Goal: Check status: Check status

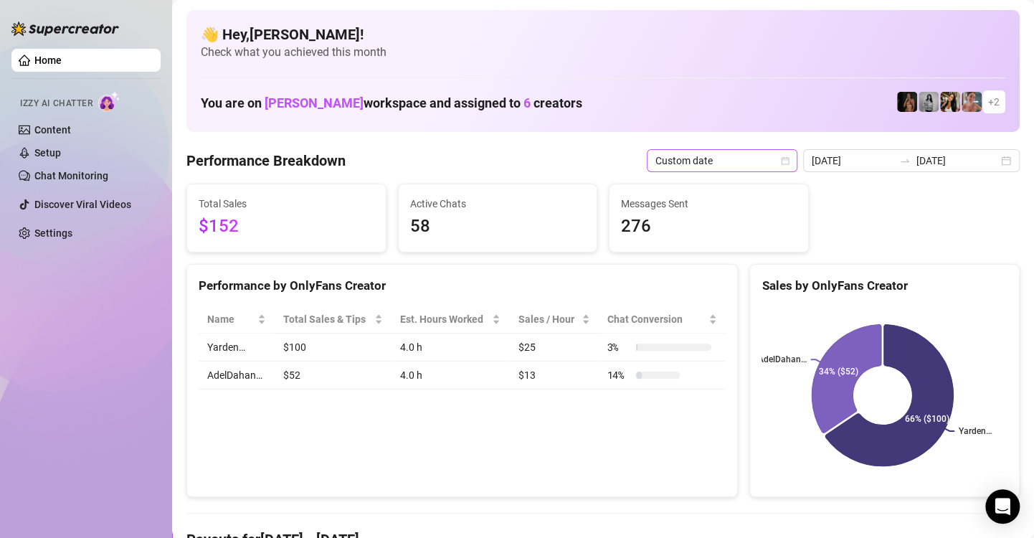
click at [782, 158] on icon "calendar" at bounding box center [786, 160] width 8 height 8
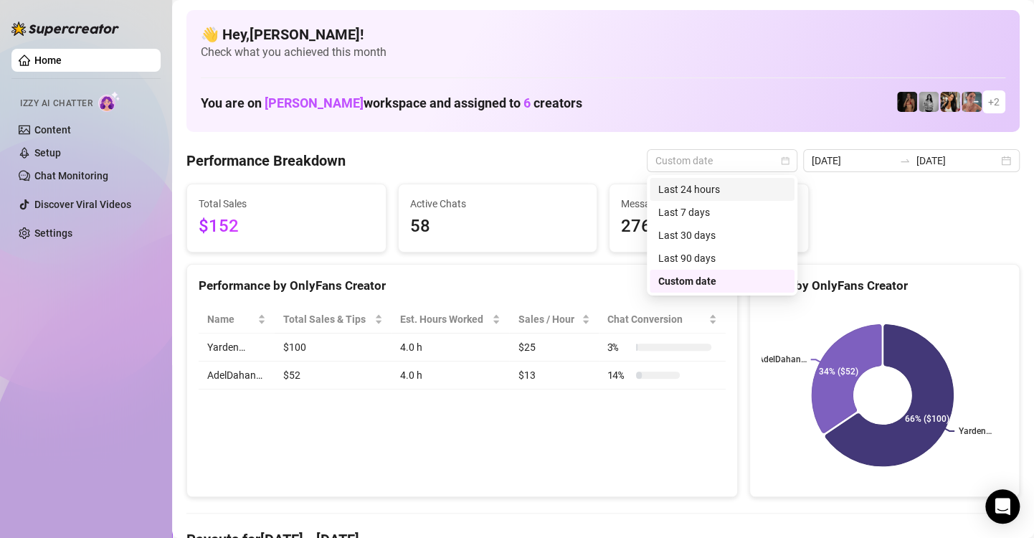
click at [739, 190] on div "Last 24 hours" at bounding box center [722, 189] width 128 height 16
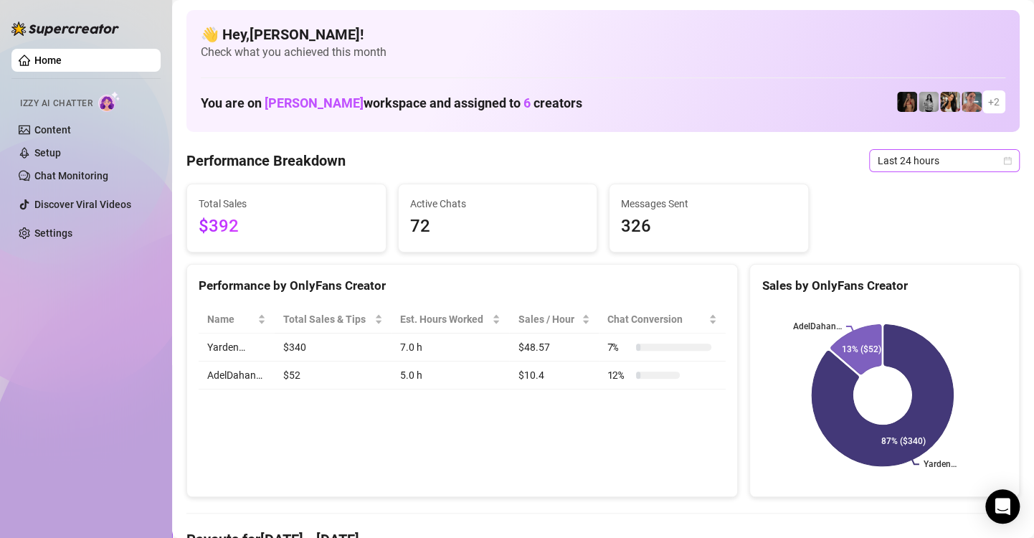
click at [1004, 158] on icon "calendar" at bounding box center [1008, 160] width 8 height 8
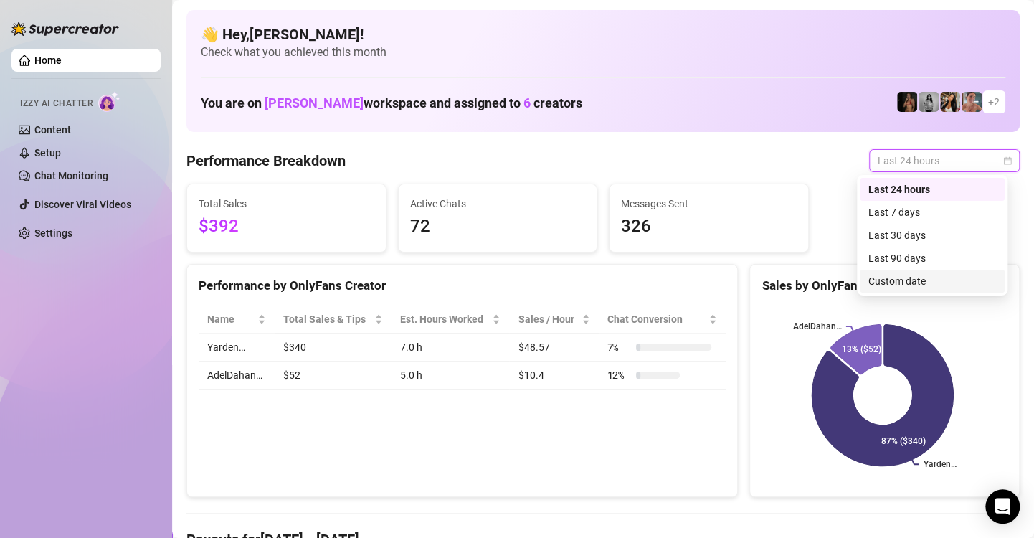
click at [949, 280] on div "Custom date" at bounding box center [932, 281] width 128 height 16
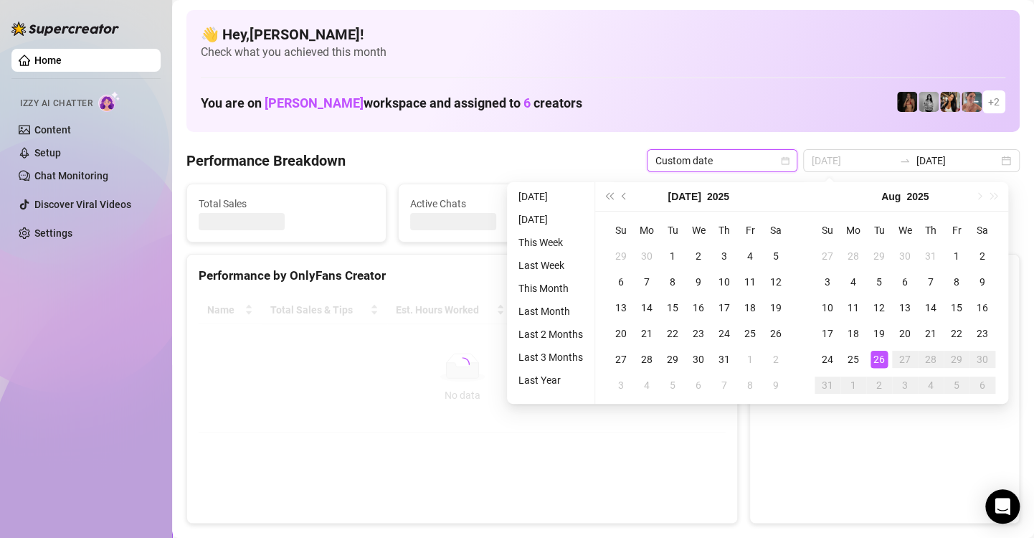
click at [880, 361] on div "26" at bounding box center [878, 359] width 17 height 17
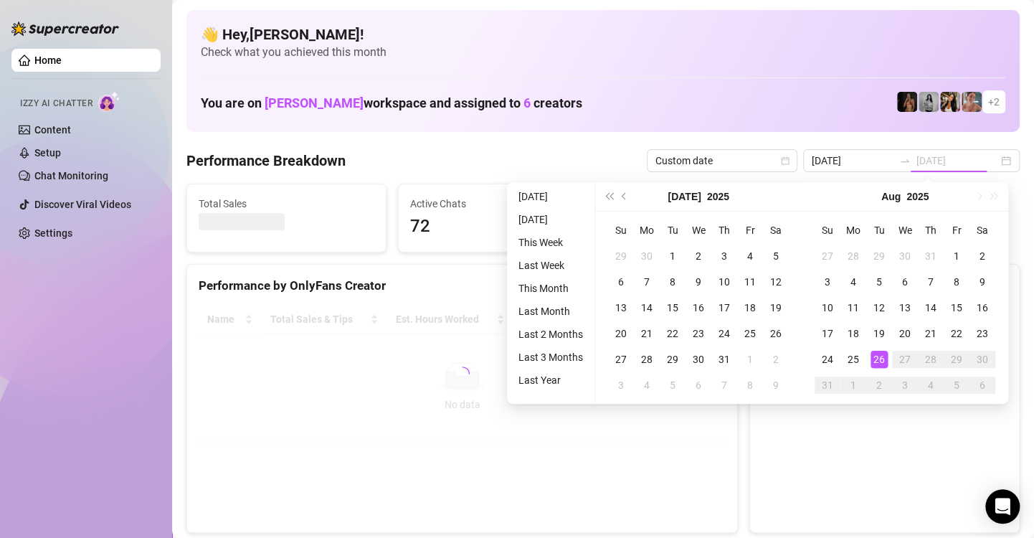
click at [880, 361] on div "26" at bounding box center [878, 359] width 17 height 17
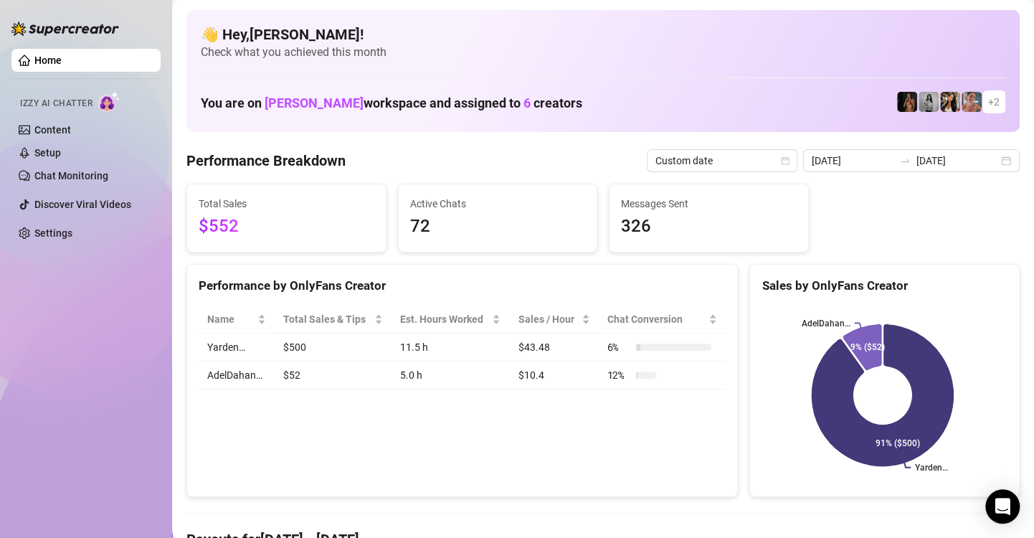
drag, startPoint x: 997, startPoint y: 161, endPoint x: 972, endPoint y: 195, distance: 43.0
click at [997, 160] on div "[DATE] [DATE]" at bounding box center [911, 160] width 217 height 23
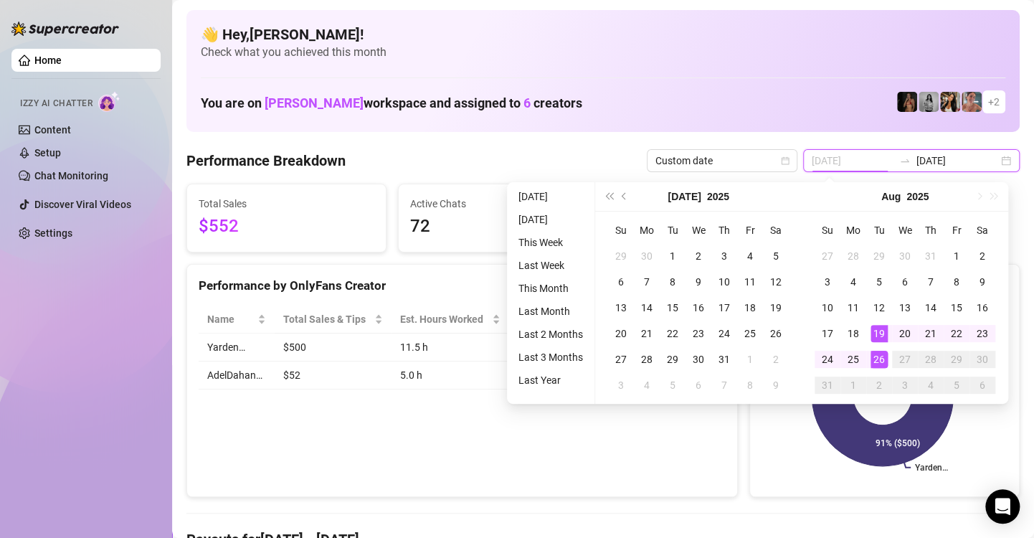
type input "[DATE]"
click at [875, 356] on div "26" at bounding box center [878, 359] width 17 height 17
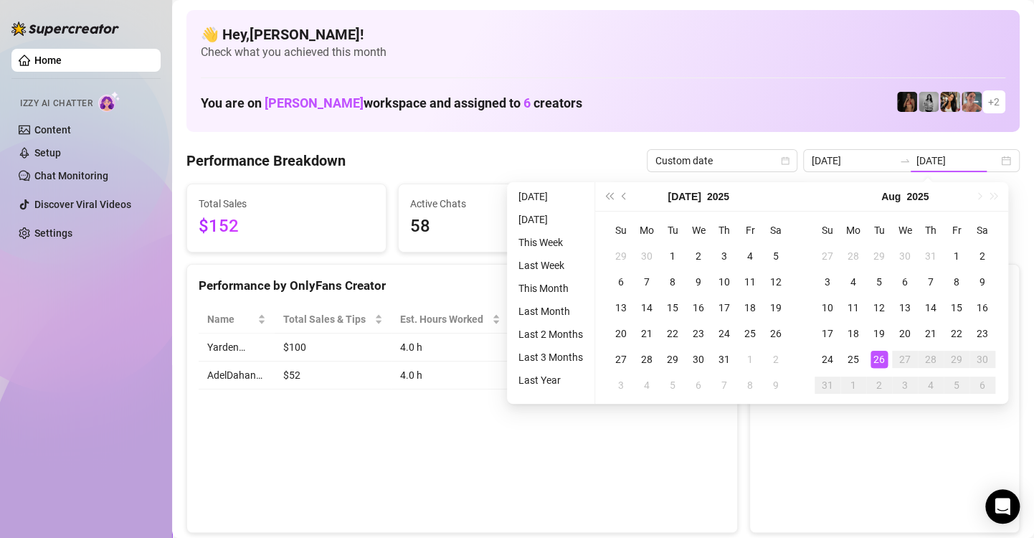
type input "[DATE]"
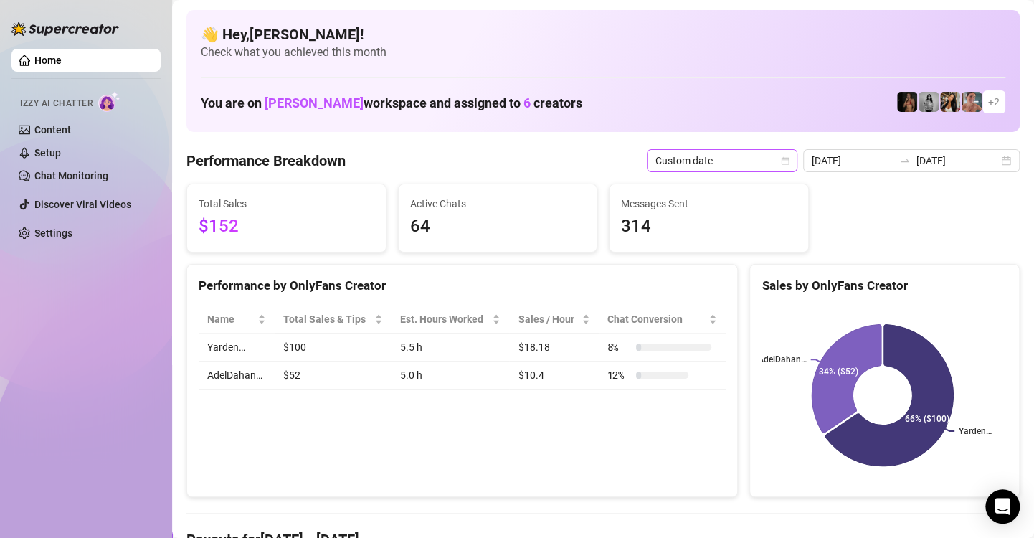
click at [782, 159] on icon "calendar" at bounding box center [786, 160] width 8 height 8
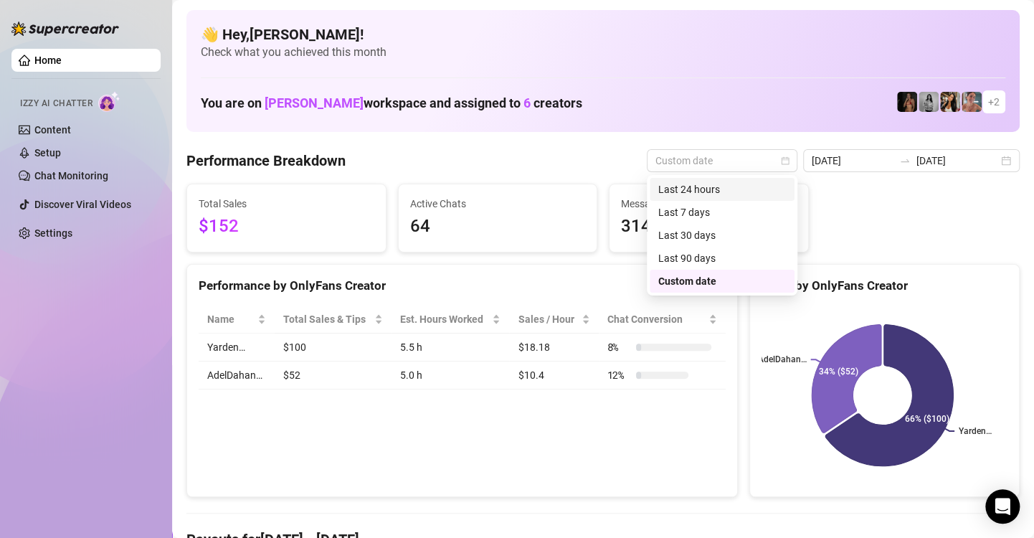
click at [761, 180] on div "Last 24 hours" at bounding box center [722, 189] width 145 height 23
